Goal: Task Accomplishment & Management: Manage account settings

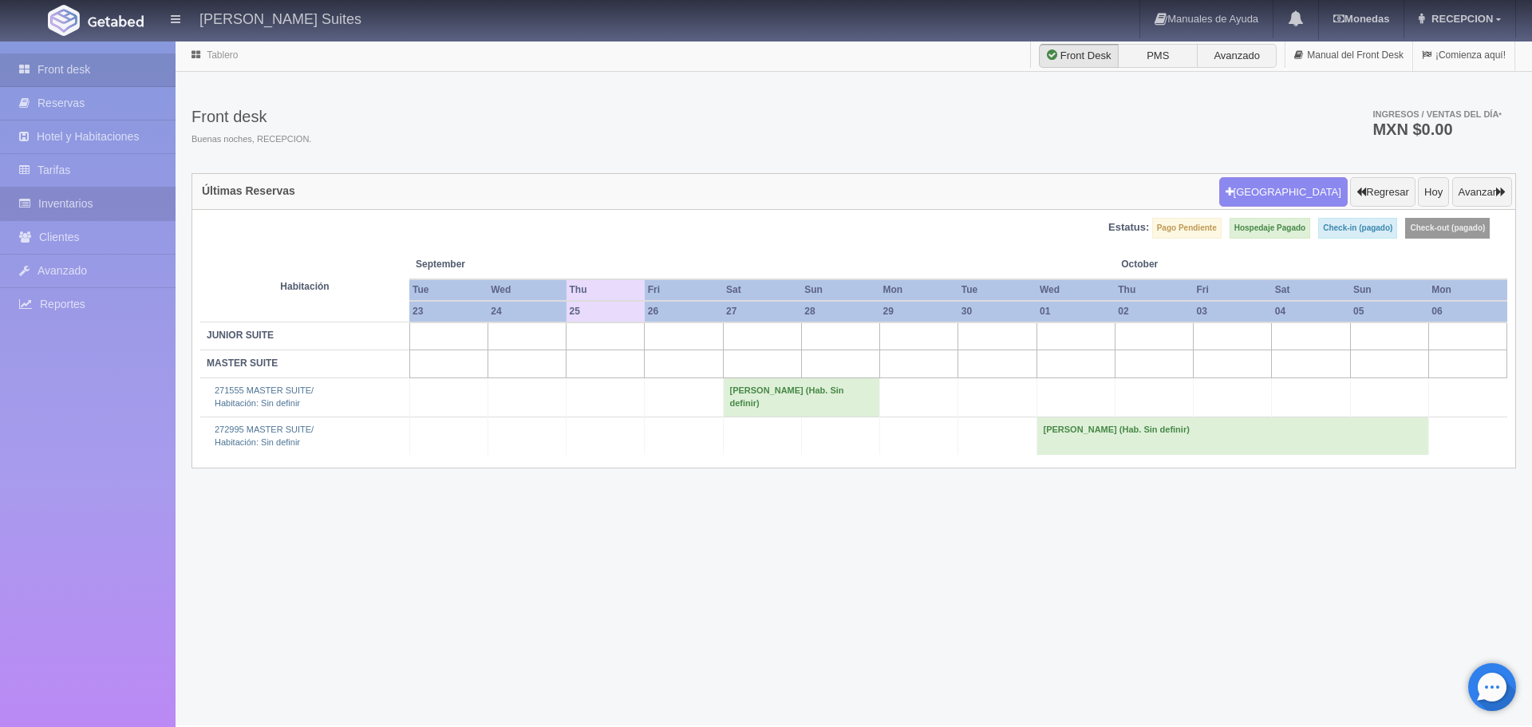
click at [128, 199] on link "Inventarios" at bounding box center [88, 204] width 176 height 33
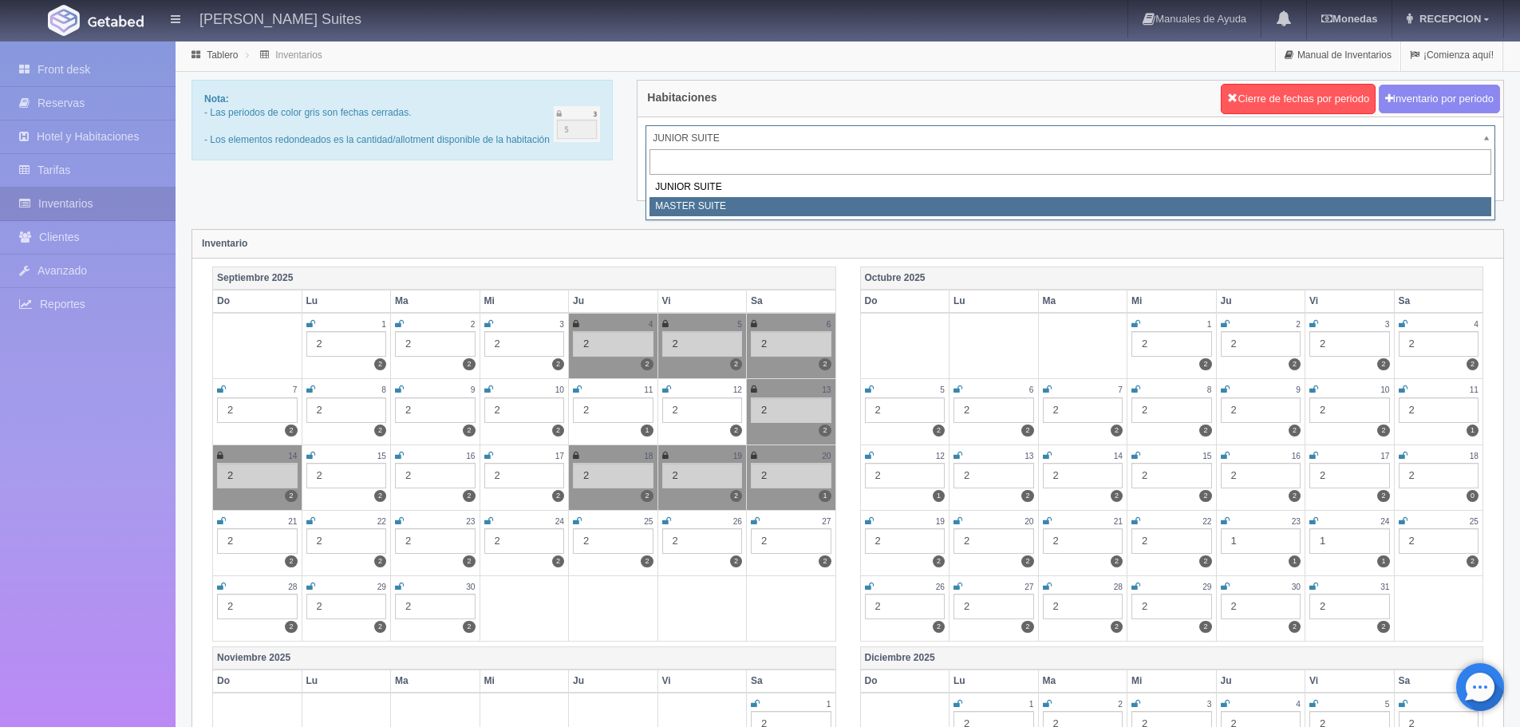
select select "305"
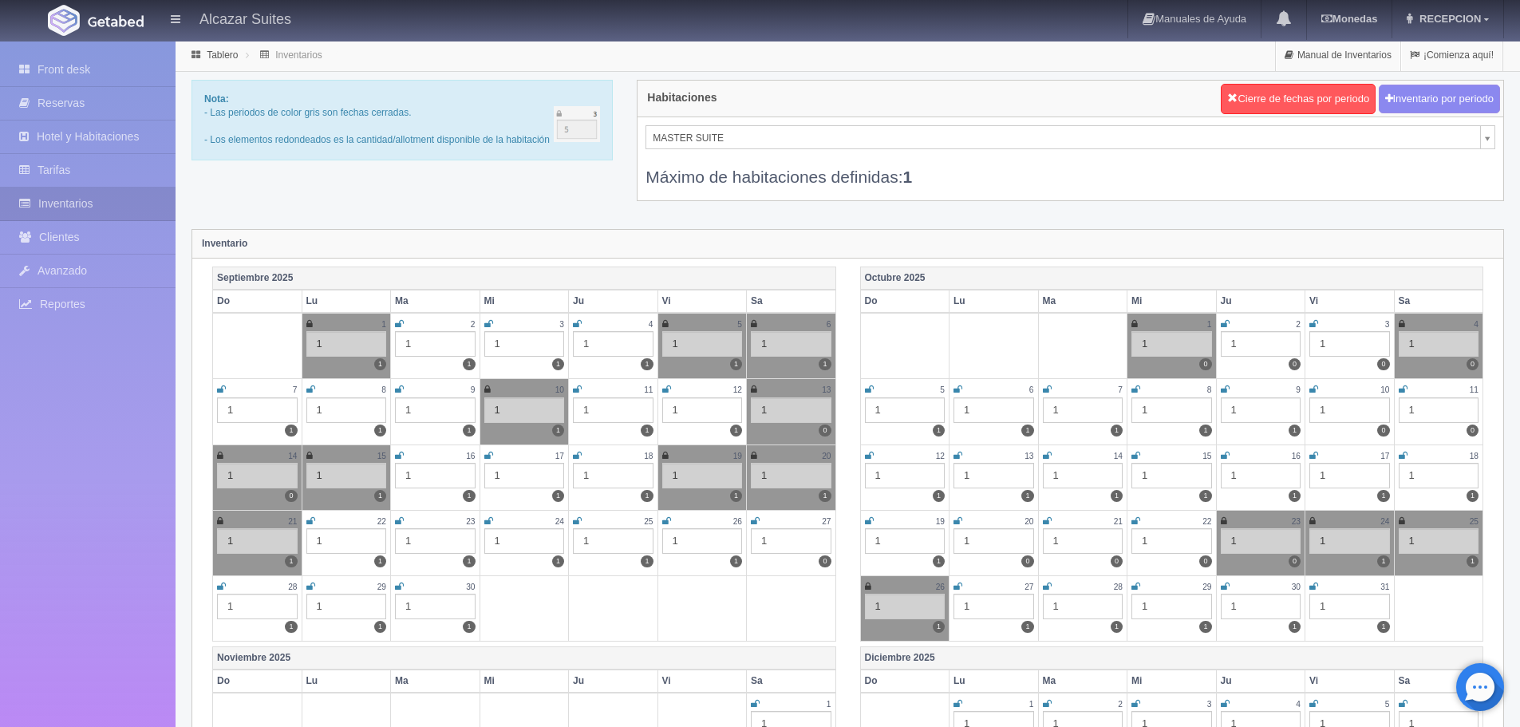
click at [570, 523] on td "25 1 1" at bounding box center [613, 542] width 89 height 65
click at [574, 523] on icon at bounding box center [577, 521] width 9 height 10
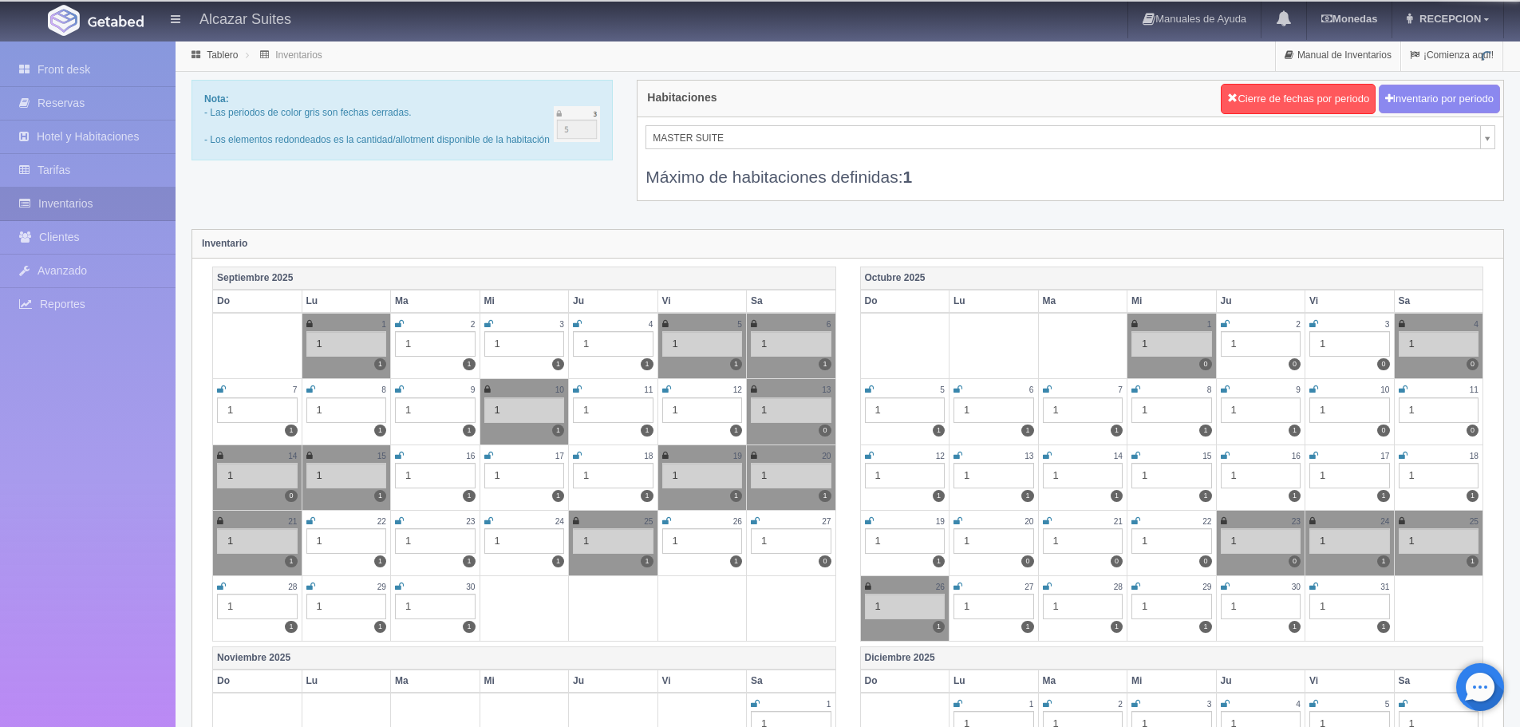
click at [667, 522] on icon at bounding box center [666, 521] width 9 height 10
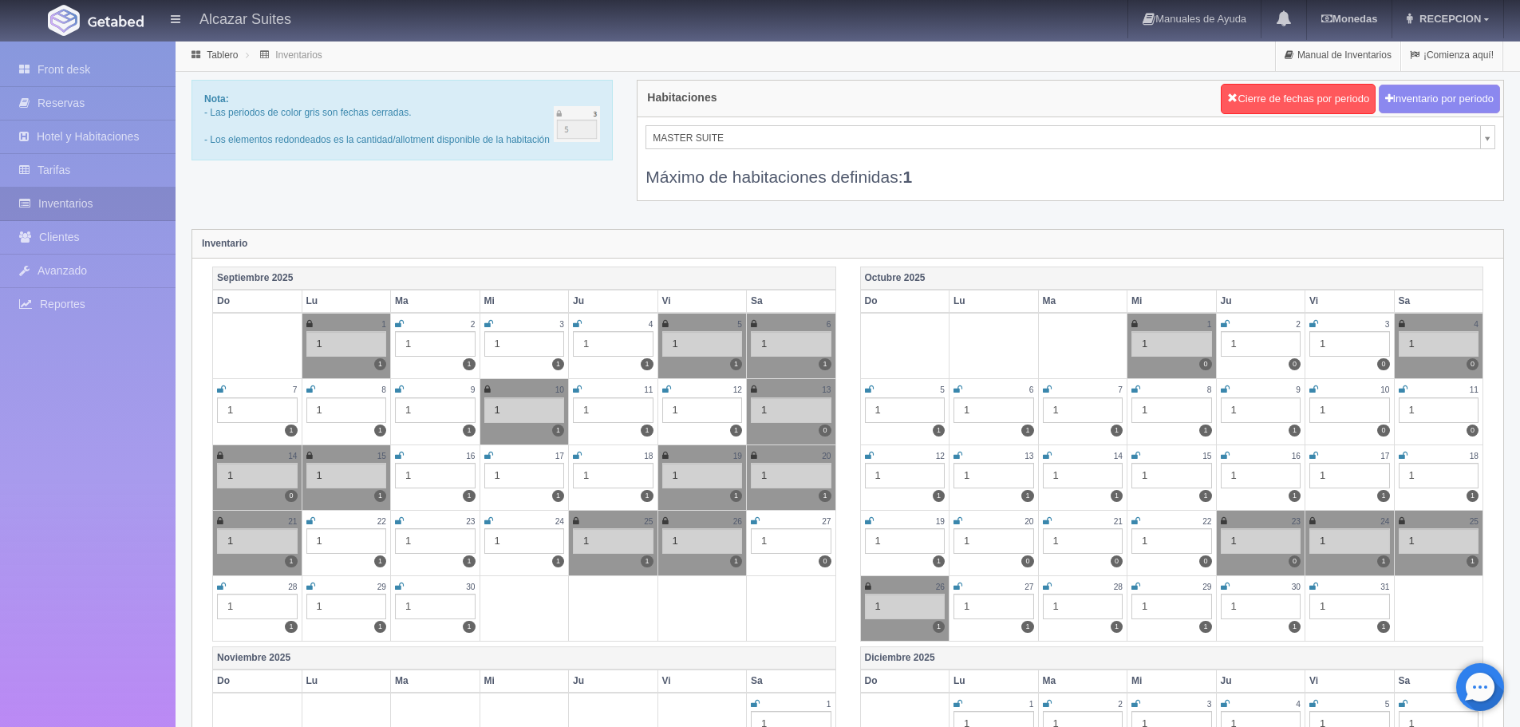
click at [752, 521] on icon at bounding box center [755, 521] width 9 height 10
